Goal: Task Accomplishment & Management: Manage account settings

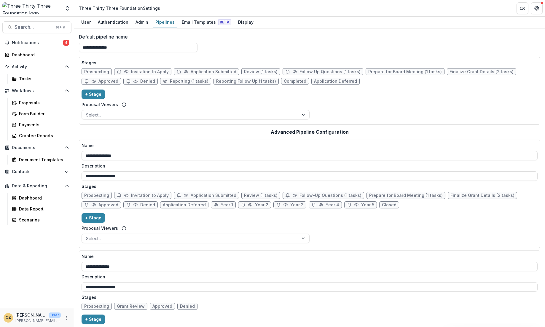
scroll to position [1, 0]
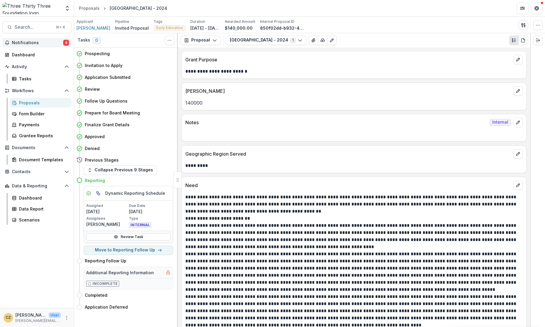
click at [66, 42] on span "4" at bounding box center [66, 43] width 6 height 6
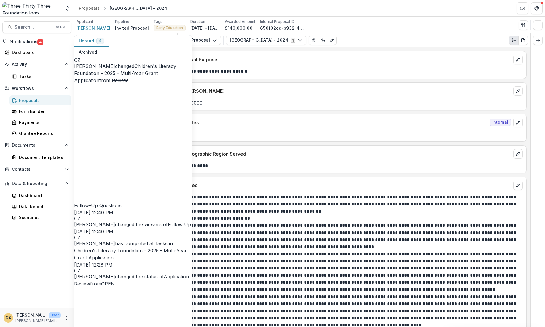
scroll to position [35, 0]
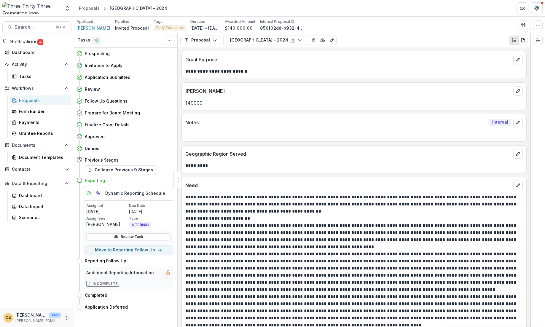
click at [67, 318] on icon "More" at bounding box center [66, 318] width 5 height 5
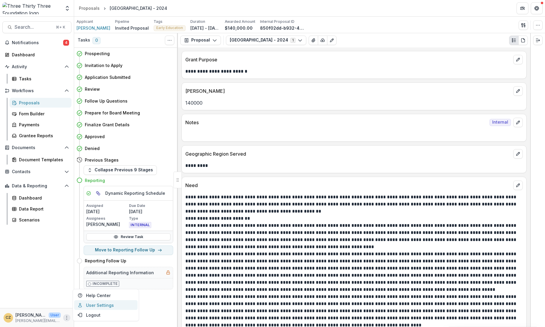
click at [91, 304] on link "User Settings" at bounding box center [105, 305] width 63 height 10
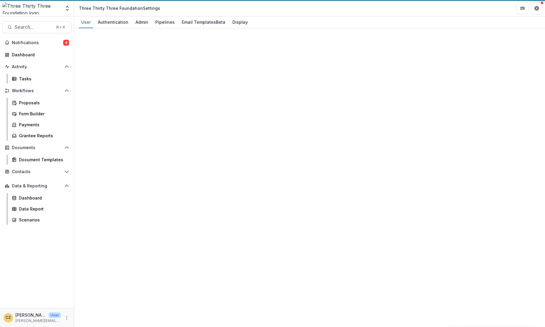
select select "****"
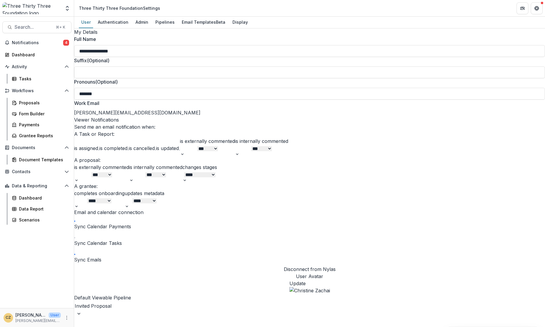
scroll to position [144, 0]
click at [166, 172] on select "*** ******** ****" at bounding box center [155, 174] width 21 height 5
select select "****"
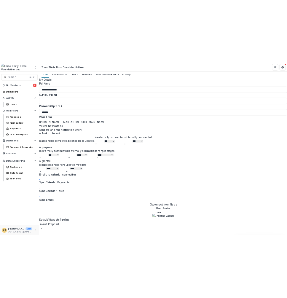
scroll to position [0, 0]
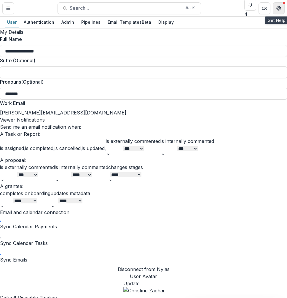
click at [280, 5] on button "Get Help" at bounding box center [279, 8] width 12 height 12
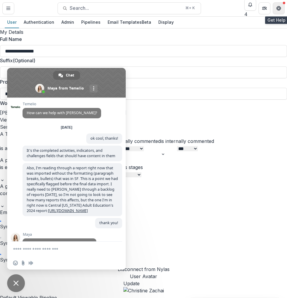
scroll to position [3057, 0]
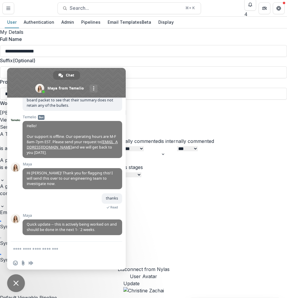
click at [85, 247] on textarea "Compose your message..." at bounding box center [60, 249] width 95 height 15
type textarea "**********"
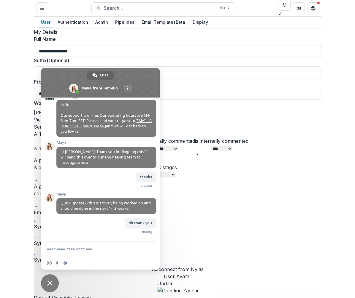
scroll to position [3072, 0]
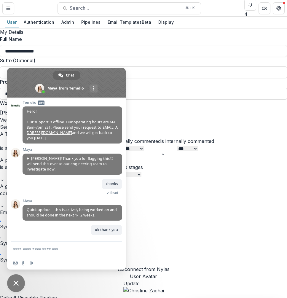
click at [15, 283] on span "Close chat" at bounding box center [15, 283] width 5 height 5
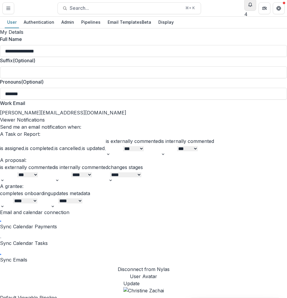
click at [249, 7] on icon "Notifications" at bounding box center [250, 4] width 5 height 5
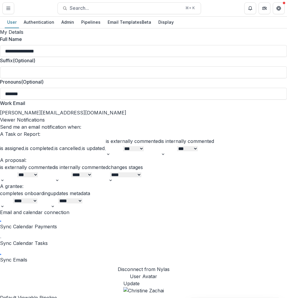
click at [212, 160] on form "**********" at bounding box center [143, 172] width 287 height 288
click at [280, 8] on icon "Get Help" at bounding box center [280, 7] width 1 height 1
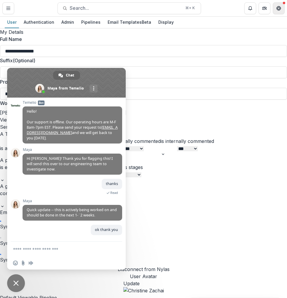
click at [280, 8] on icon "Get Help" at bounding box center [280, 7] width 1 height 1
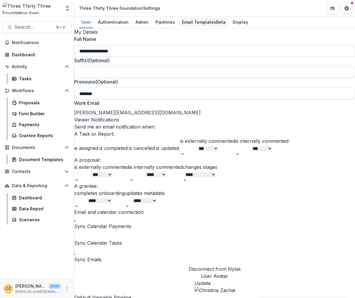
click at [206, 24] on div "Email Templates Beta" at bounding box center [203, 22] width 48 height 9
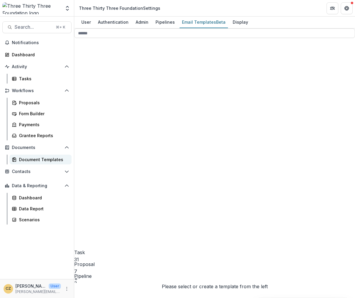
click at [40, 160] on div "Document Templates" at bounding box center [43, 160] width 48 height 6
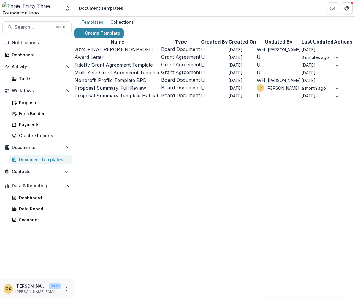
click at [90, 60] on link "Award Letter" at bounding box center [88, 57] width 29 height 6
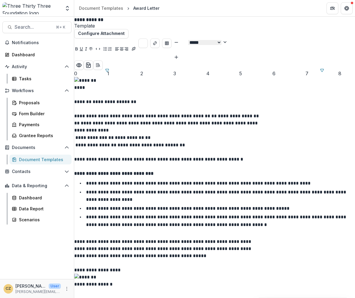
scroll to position [109, 0]
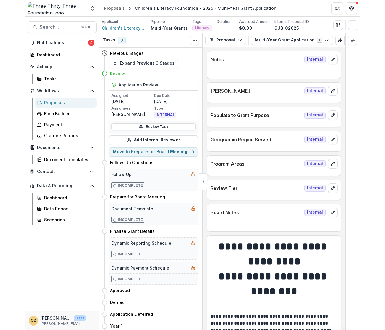
scroll to position [1499, 0]
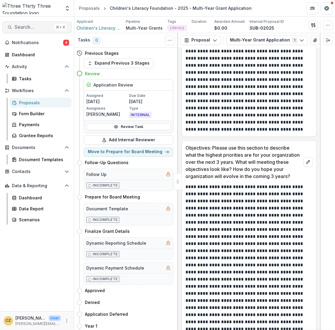
click at [42, 27] on span "Search..." at bounding box center [34, 27] width 38 height 6
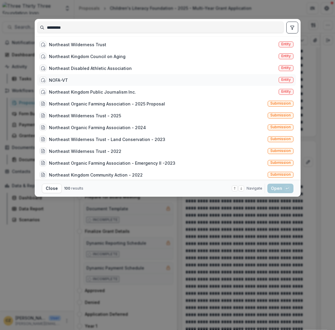
type input "*********"
click at [65, 81] on div "NOFA-VT" at bounding box center [58, 80] width 19 height 6
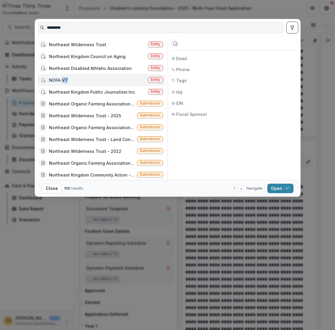
click at [65, 81] on div "NOFA-VT" at bounding box center [58, 80] width 19 height 6
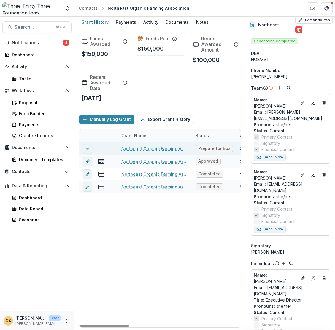
click at [169, 149] on link "Northeast Organic Farming Association - 2025 Proposal" at bounding box center [154, 149] width 67 height 6
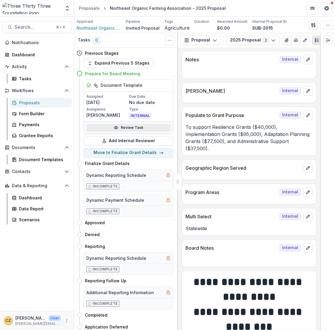
click at [118, 130] on icon at bounding box center [116, 127] width 5 height 5
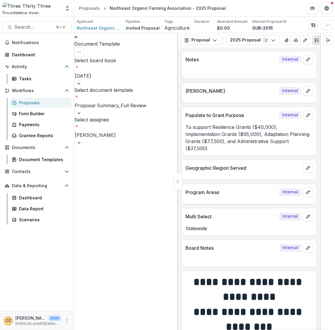
click at [79, 40] on link at bounding box center [76, 37] width 5 height 6
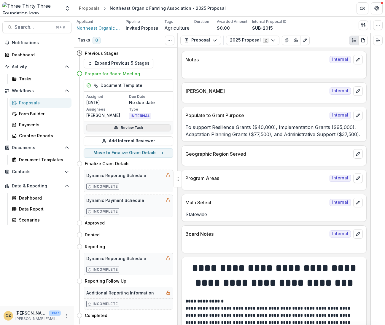
click at [118, 131] on link "Review Task" at bounding box center [128, 127] width 84 height 7
click at [101, 73] on h4 "Prepare for Board Meeting" at bounding box center [112, 74] width 55 height 6
click at [135, 63] on button "Expand Previous 5 Stages" at bounding box center [119, 63] width 70 height 9
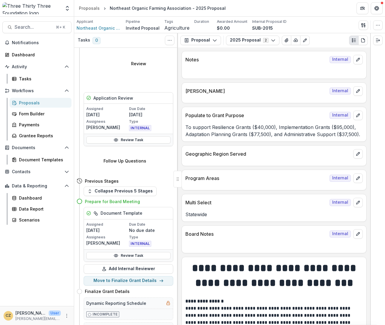
scroll to position [124, 0]
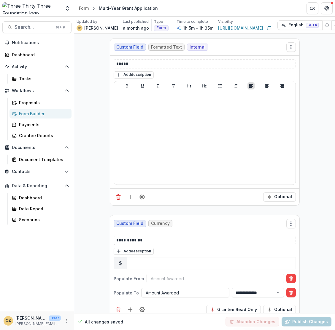
select select "********"
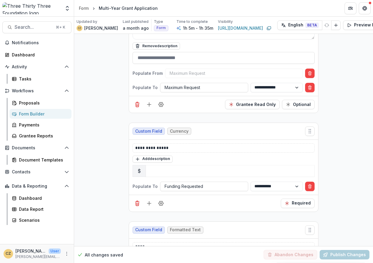
scroll to position [2014, 0]
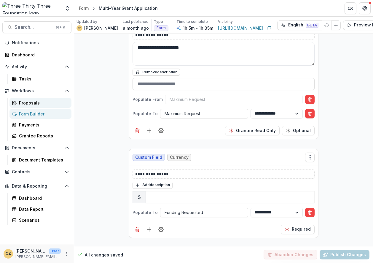
click at [27, 103] on div "Proposals" at bounding box center [43, 103] width 48 height 6
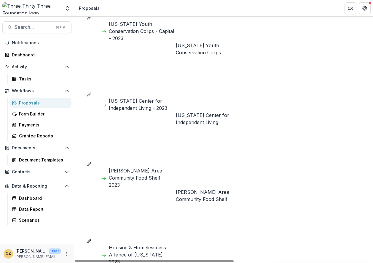
scroll to position [379, 0]
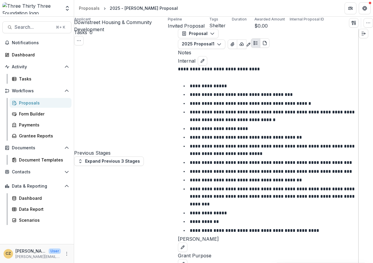
scroll to position [61, 0]
select select "**********"
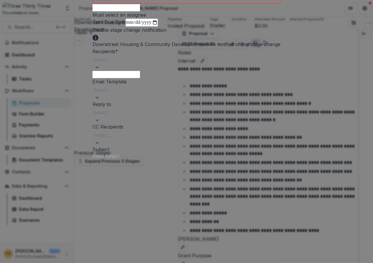
scroll to position [0, 0]
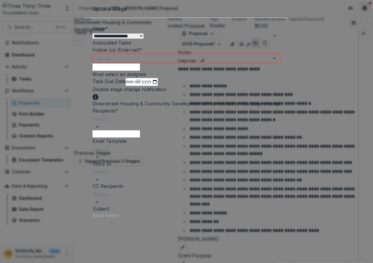
click at [335, 9] on icon "Close" at bounding box center [365, 7] width 4 height 4
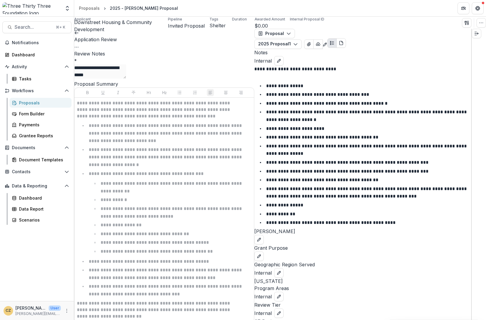
click at [79, 35] on link at bounding box center [76, 32] width 5 height 6
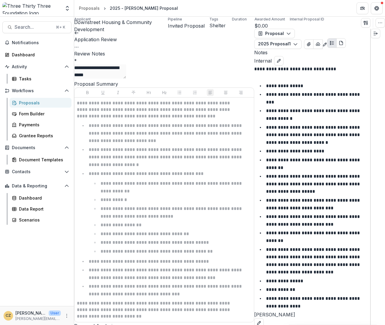
scroll to position [275, 0]
click at [22, 101] on div "Proposals" at bounding box center [43, 103] width 48 height 6
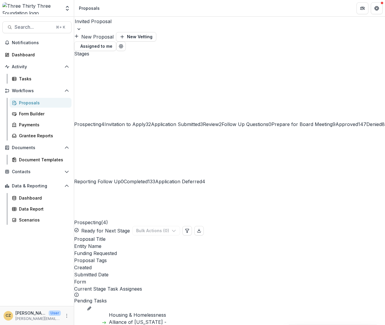
click at [121, 179] on span "Reporting Follow Up" at bounding box center [97, 182] width 47 height 6
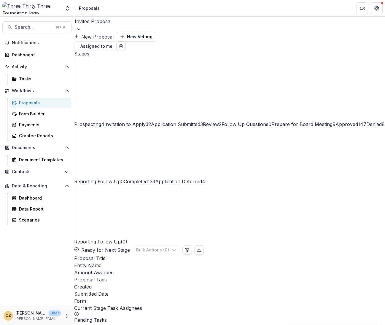
click at [96, 185] on h2 "Reporting Follow Up ( 0 )" at bounding box center [100, 215] width 53 height 60
